Goal: Task Accomplishment & Management: Use online tool/utility

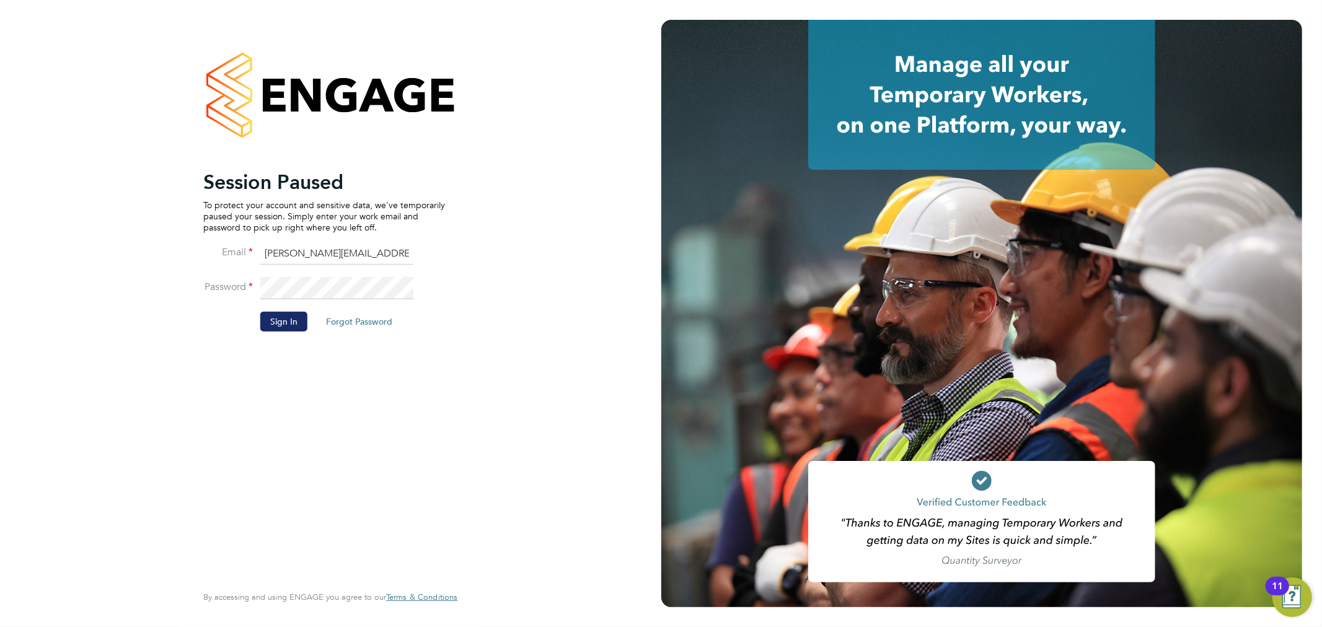
click at [288, 312] on button "Sign In" at bounding box center [283, 322] width 47 height 20
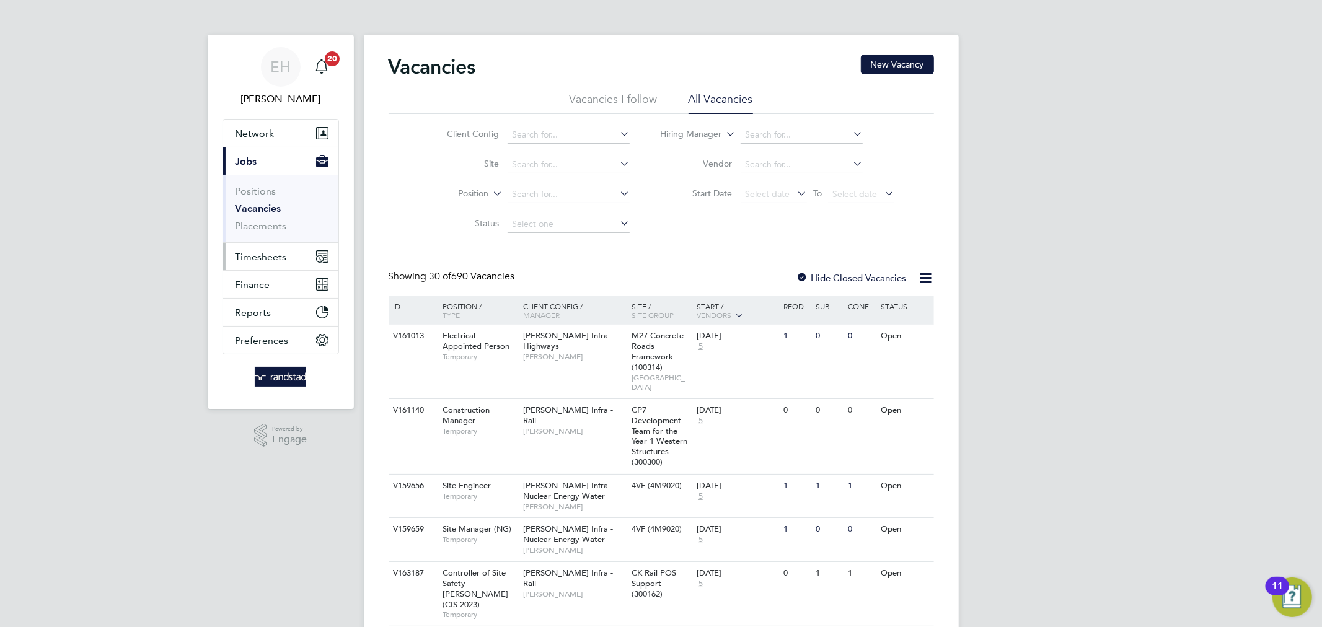
click at [265, 253] on span "Timesheets" at bounding box center [260, 257] width 51 height 12
click at [269, 259] on span "Timesheets" at bounding box center [260, 257] width 51 height 12
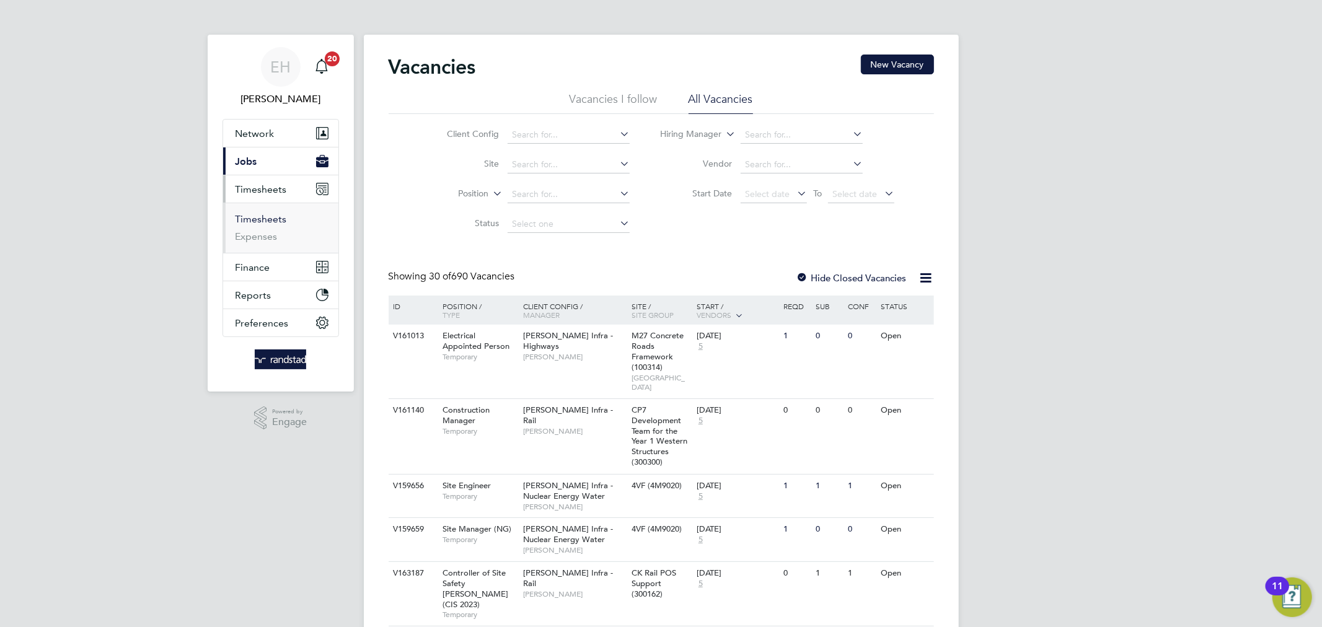
click at [258, 219] on link "Timesheets" at bounding box center [260, 219] width 51 height 12
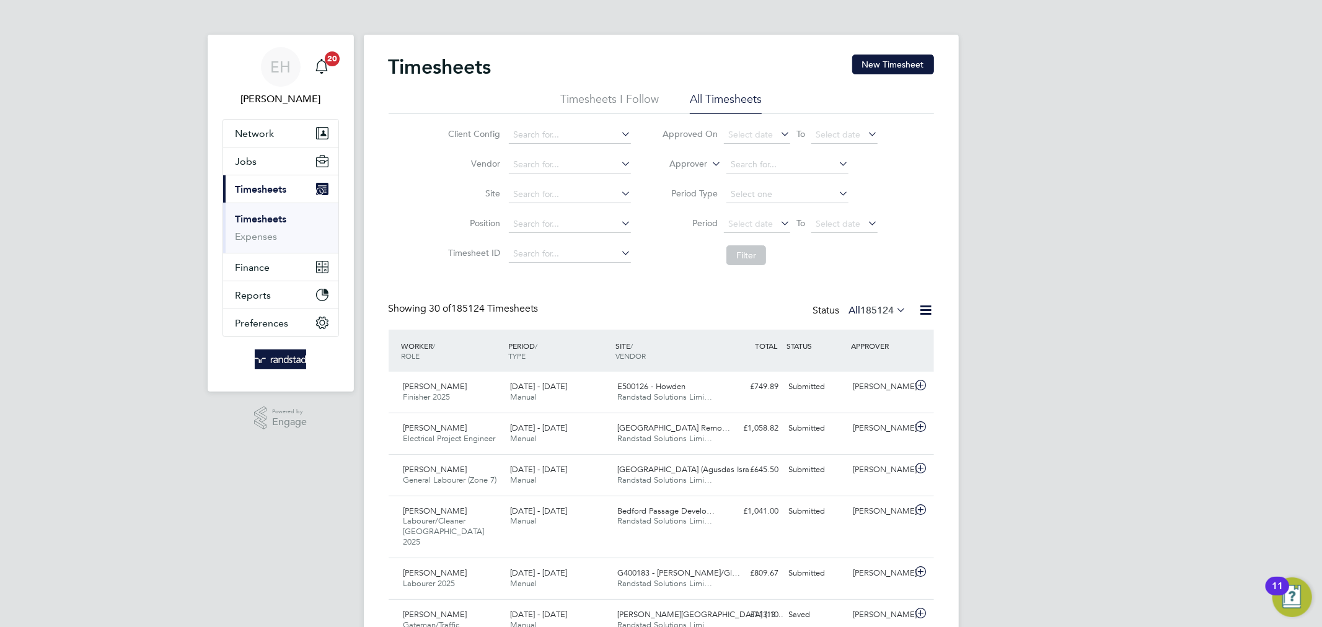
click at [709, 163] on icon at bounding box center [709, 160] width 0 height 11
click at [695, 175] on li "Worker" at bounding box center [676, 178] width 61 height 16
click at [767, 166] on input at bounding box center [787, 164] width 122 height 17
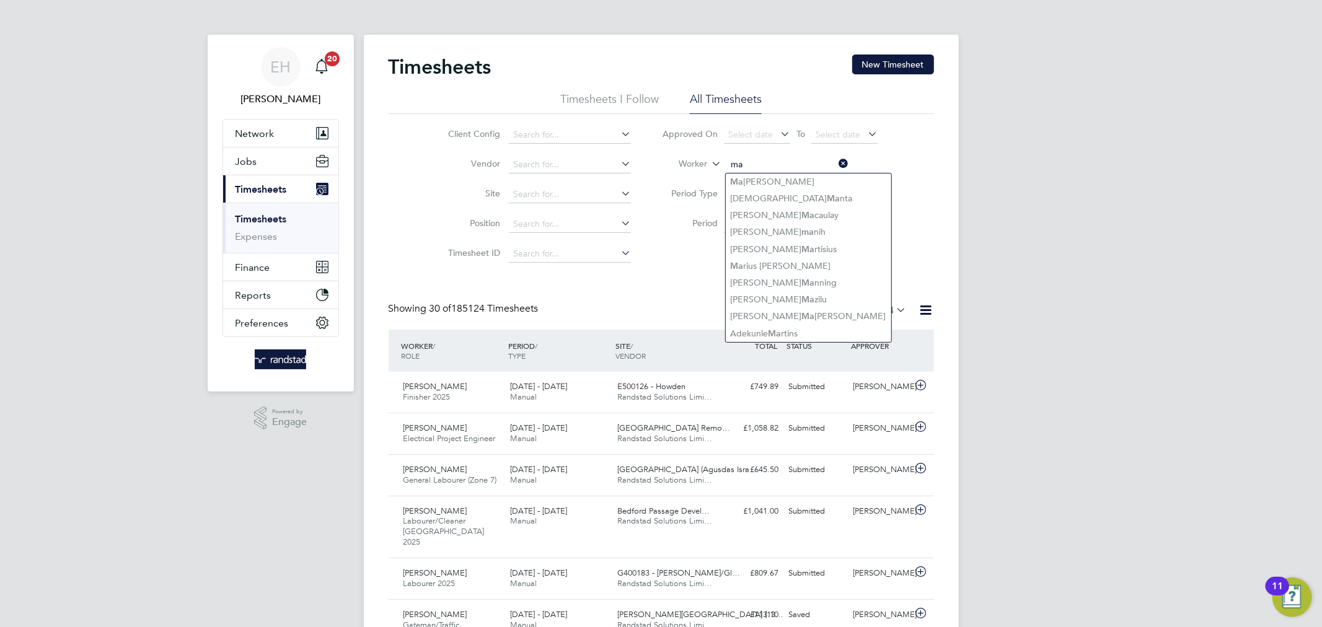
type input "ma"
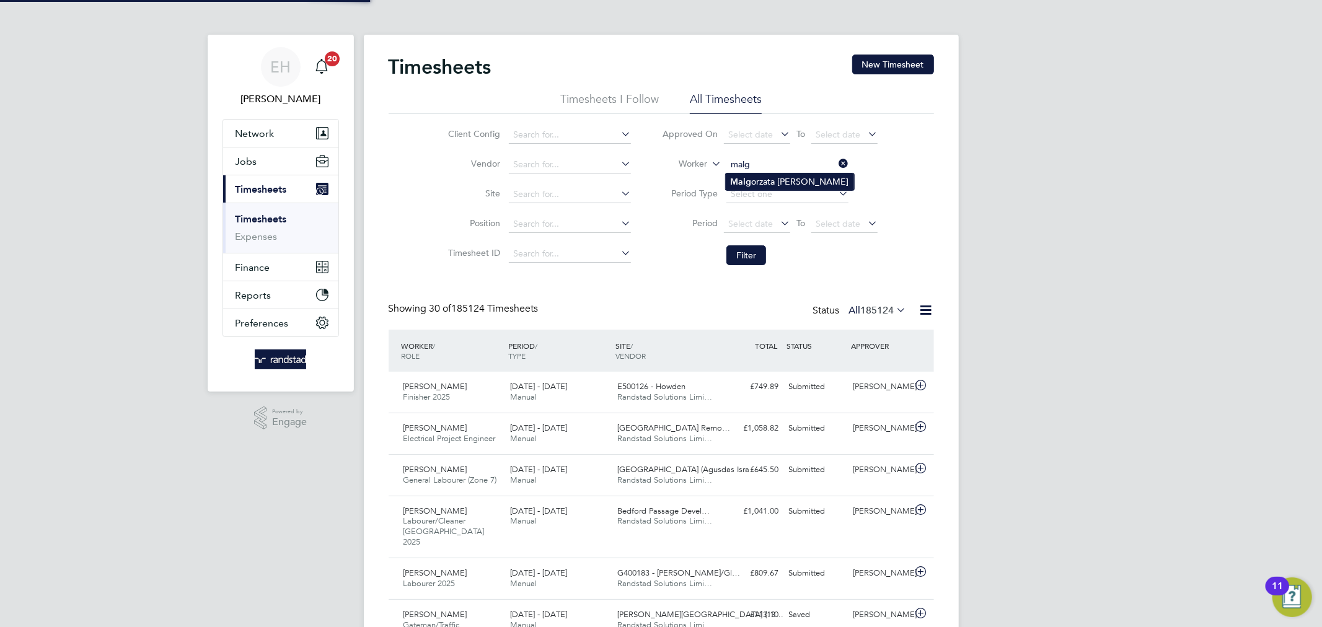
click at [755, 177] on li "Malg orzata [PERSON_NAME]" at bounding box center [790, 182] width 128 height 17
type input "[PERSON_NAME]"
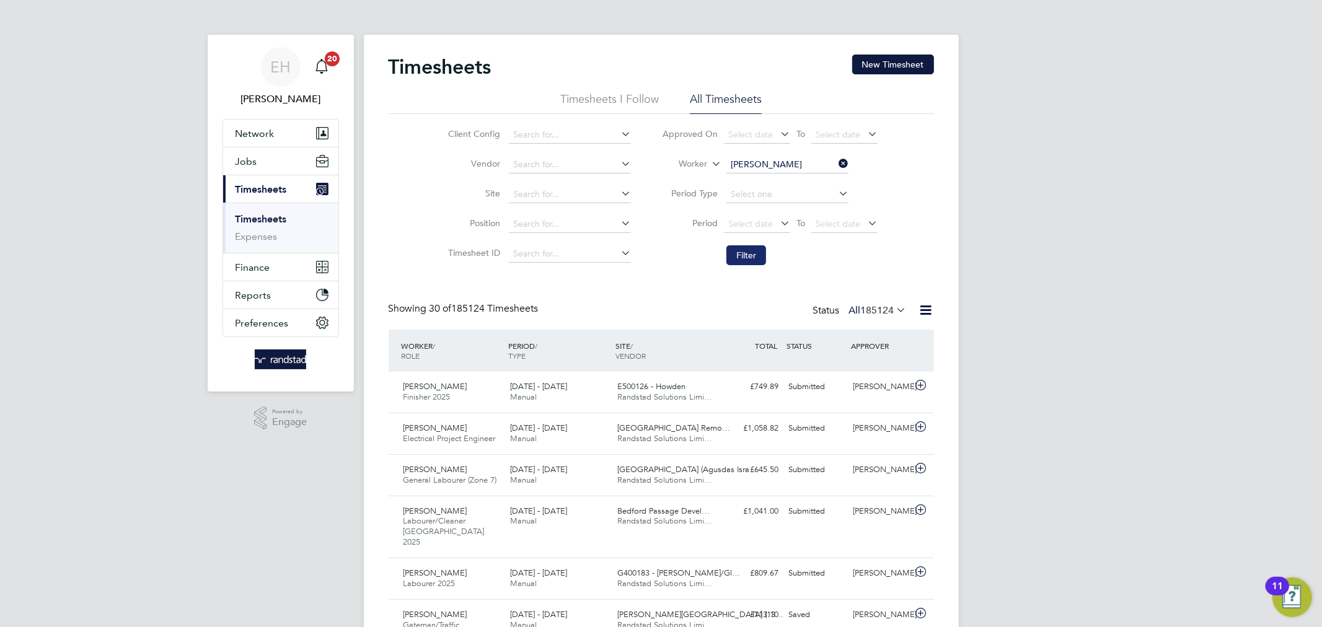
click at [746, 250] on button "Filter" at bounding box center [746, 255] width 40 height 20
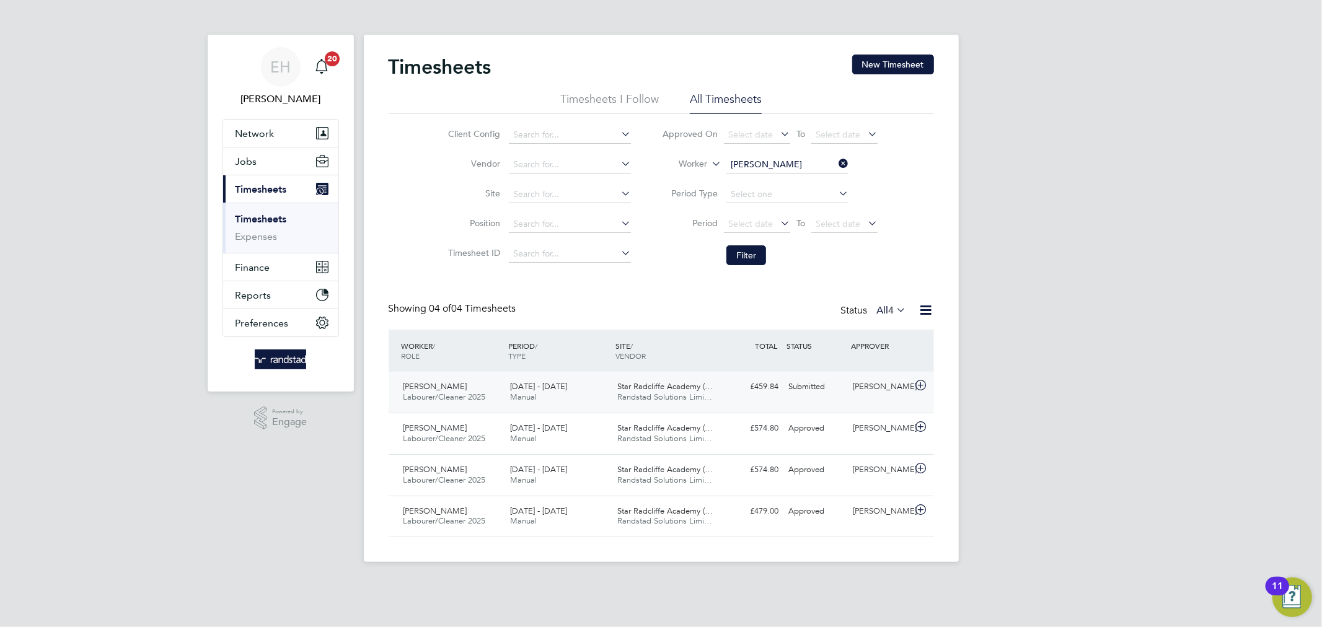
click at [536, 397] on span "Manual" at bounding box center [523, 397] width 27 height 11
